Goal: Task Accomplishment & Management: Use online tool/utility

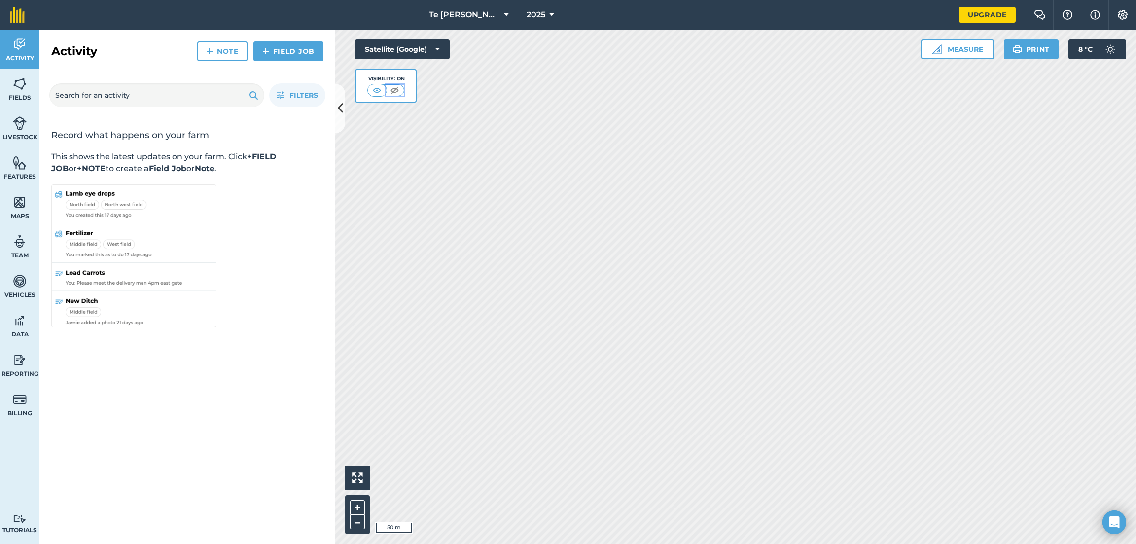
click at [388, 93] on img at bounding box center [394, 90] width 12 height 10
click at [388, 93] on button at bounding box center [396, 90] width 18 height 11
click at [377, 86] on img at bounding box center [377, 90] width 12 height 10
click at [342, 102] on icon at bounding box center [340, 108] width 5 height 17
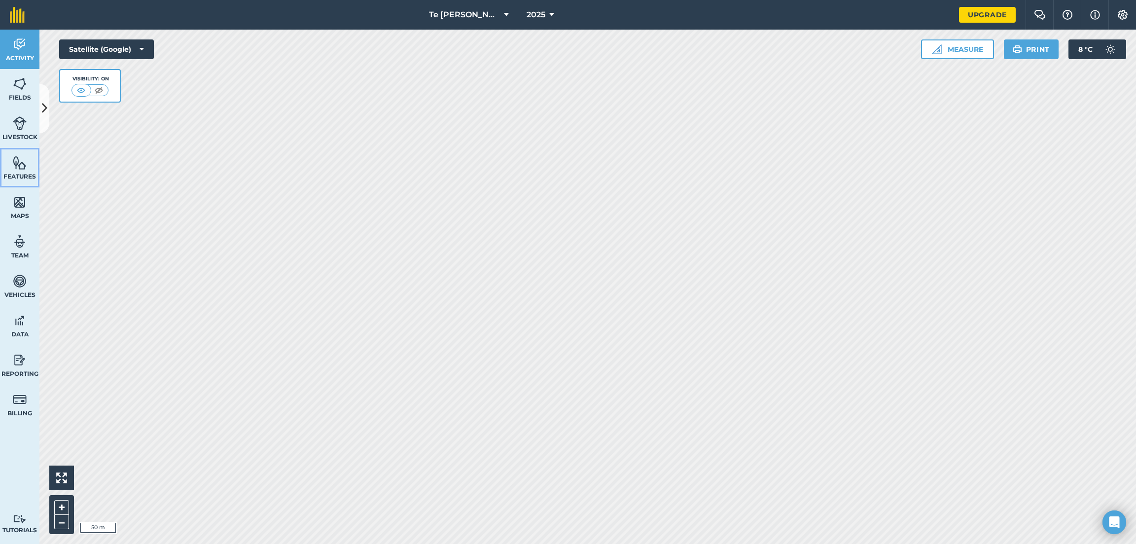
click at [22, 165] on img at bounding box center [20, 162] width 14 height 15
click at [29, 206] on link "Maps" at bounding box center [19, 206] width 39 height 39
click at [21, 164] on img at bounding box center [20, 162] width 14 height 15
click at [26, 45] on img at bounding box center [20, 44] width 14 height 15
click at [19, 17] on img at bounding box center [17, 15] width 15 height 16
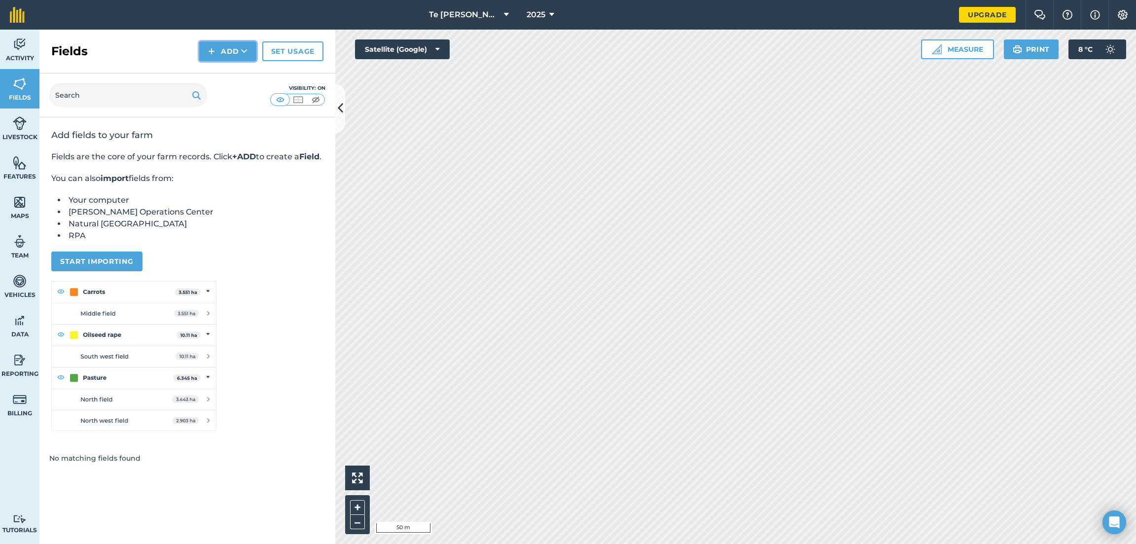
click at [221, 55] on button "Add" at bounding box center [227, 51] width 57 height 20
click at [223, 77] on link "Draw" at bounding box center [228, 74] width 54 height 22
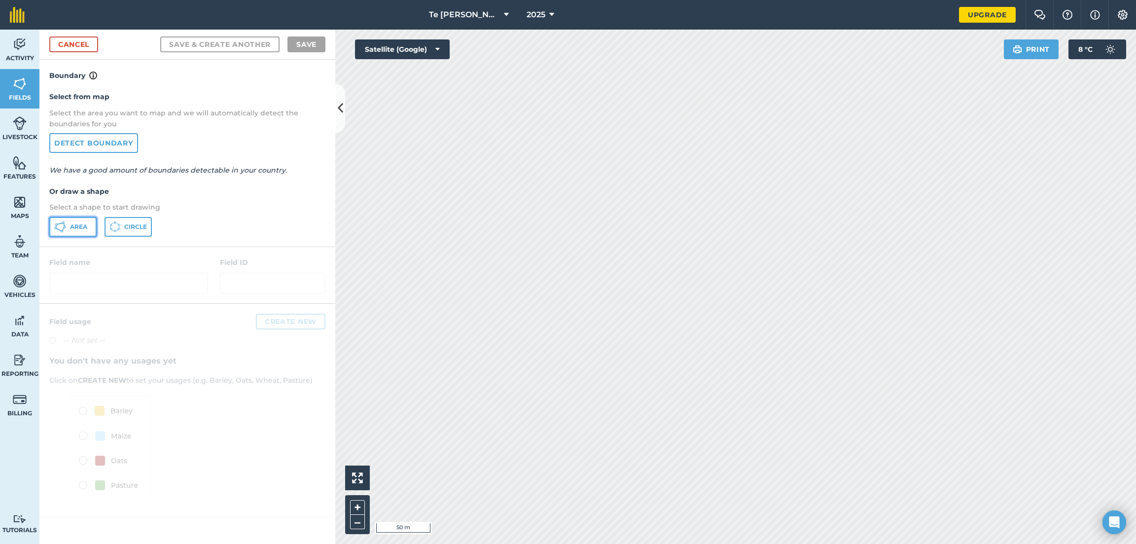
click at [74, 228] on span "Area" at bounding box center [78, 227] width 17 height 8
click at [77, 144] on link "Detect boundary" at bounding box center [93, 143] width 89 height 20
